Goal: Task Accomplishment & Management: Use online tool/utility

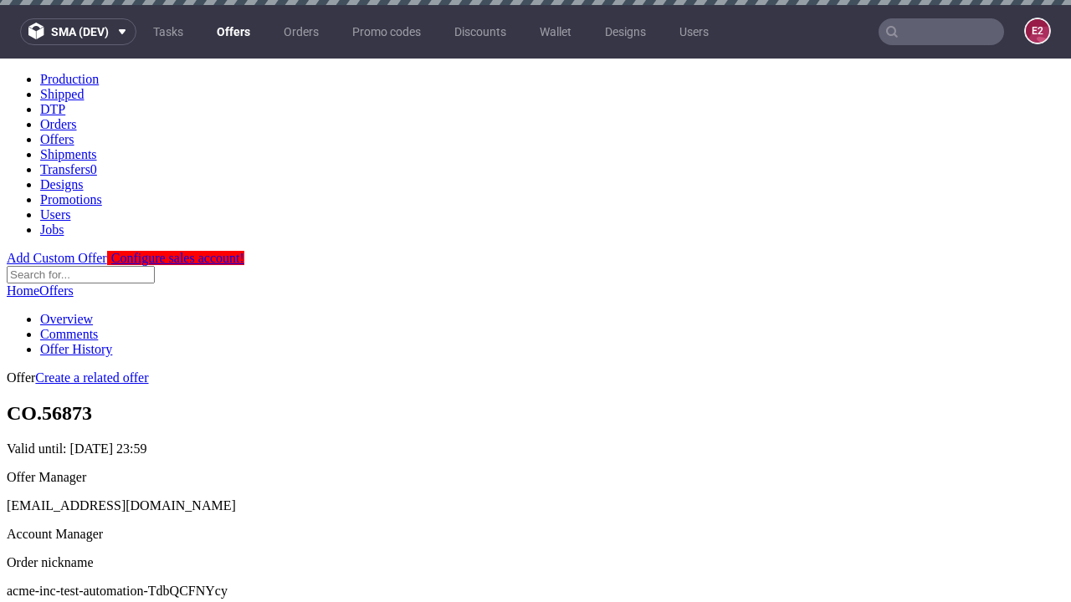
scroll to position [166, 0]
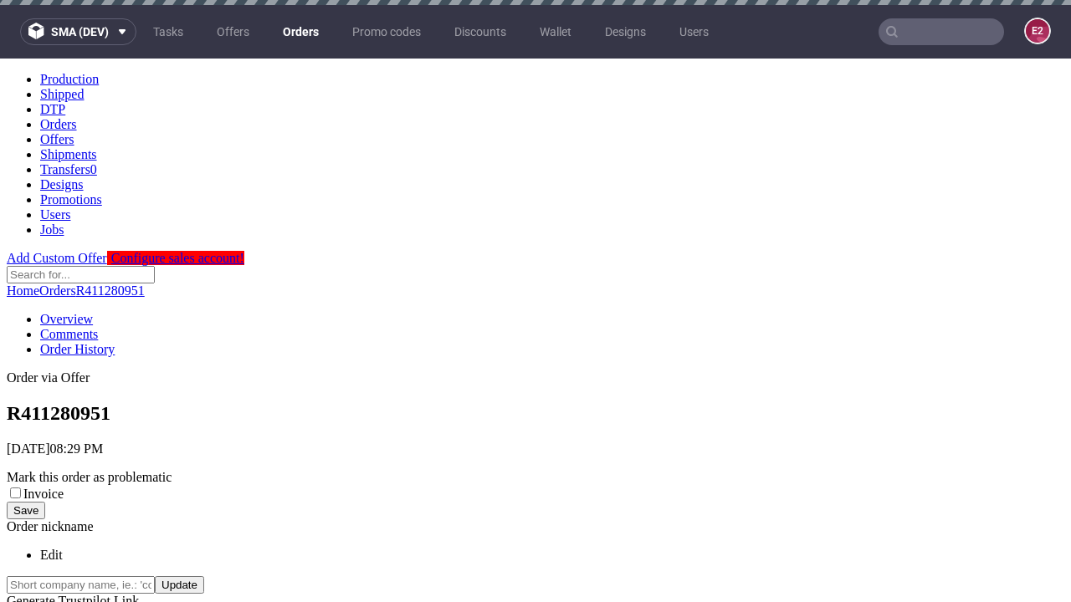
scroll to position [674, 0]
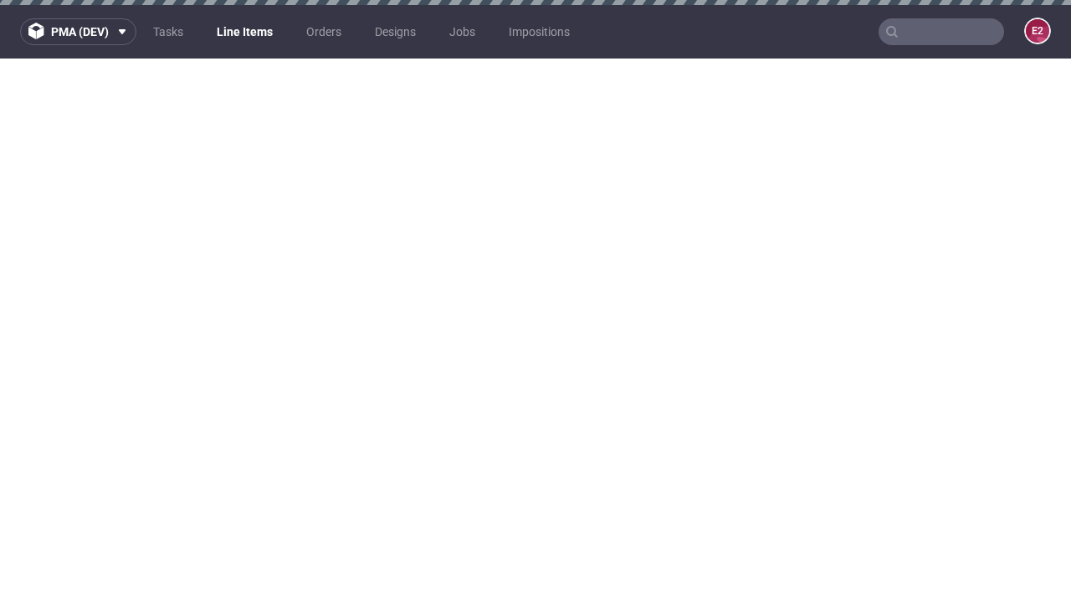
select select "accepted"
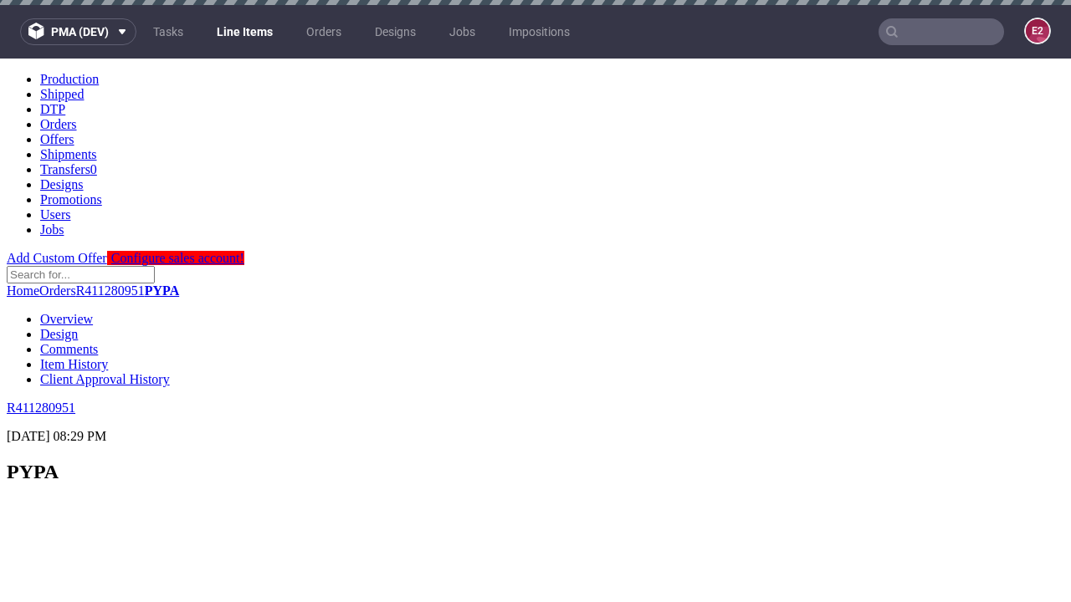
scroll to position [2130, 0]
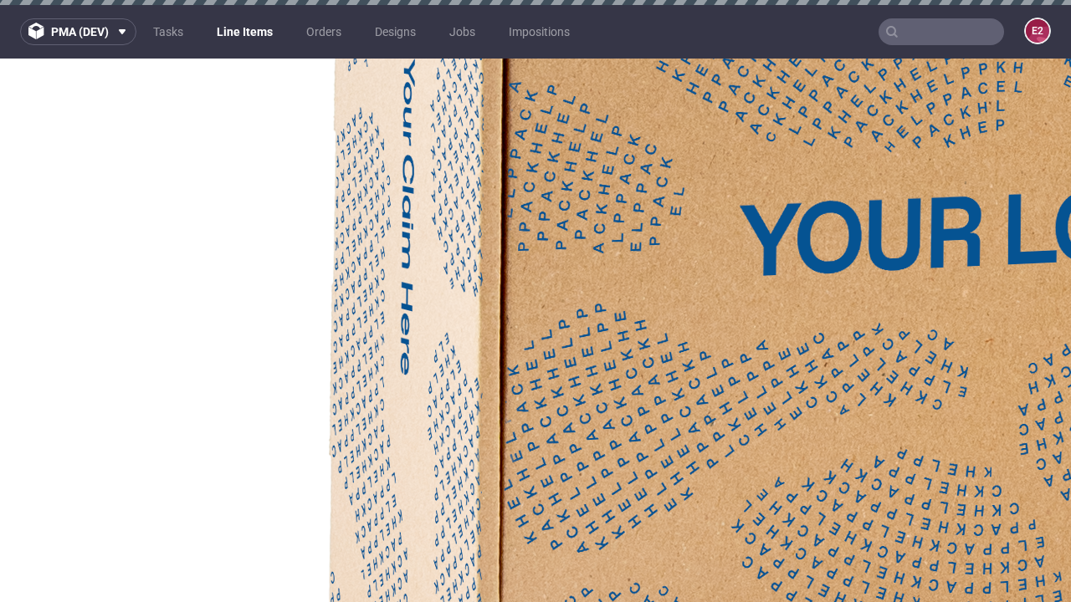
select select "received"
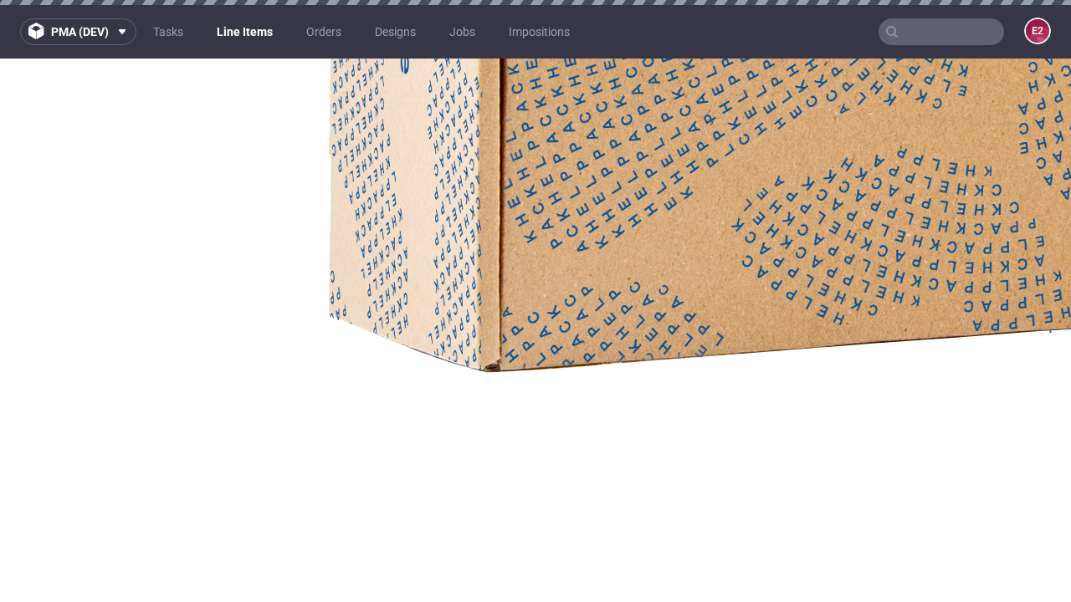
select select "accepted_dtp_issue_reprint"
